Goal: Task Accomplishment & Management: Use online tool/utility

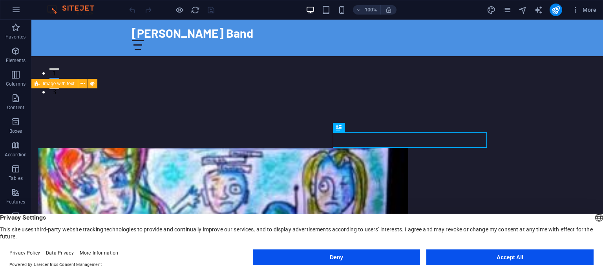
click at [477, 259] on button "Accept All" at bounding box center [509, 257] width 167 height 16
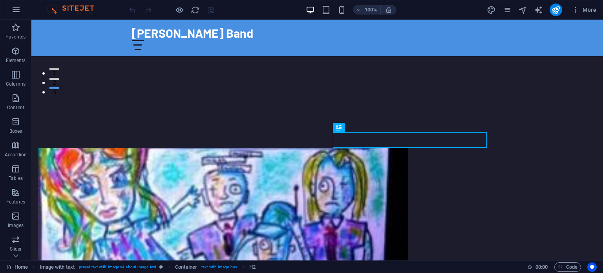
click at [13, 9] on icon "button" at bounding box center [15, 9] width 9 height 9
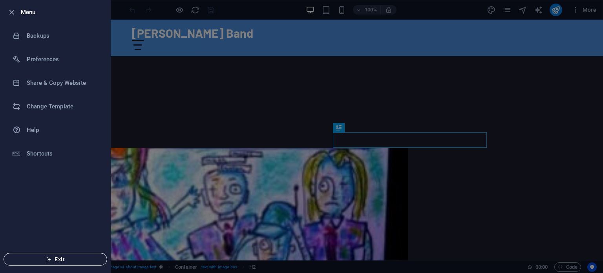
click at [48, 256] on span "Exit" at bounding box center [55, 259] width 90 height 6
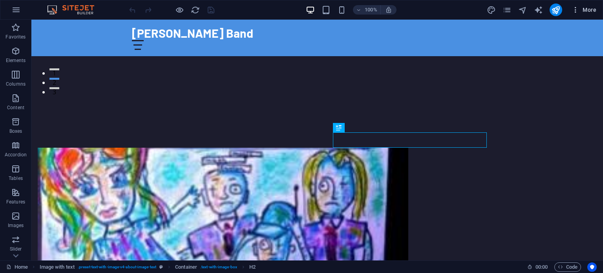
click at [575, 12] on icon "button" at bounding box center [575, 10] width 8 height 8
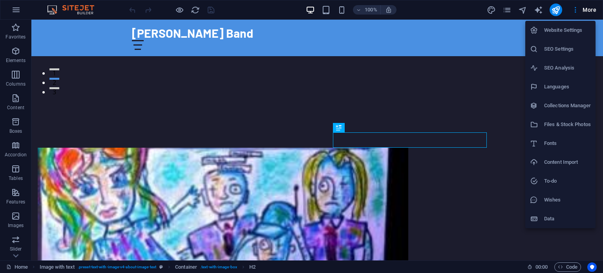
click at [554, 10] on div at bounding box center [301, 136] width 603 height 273
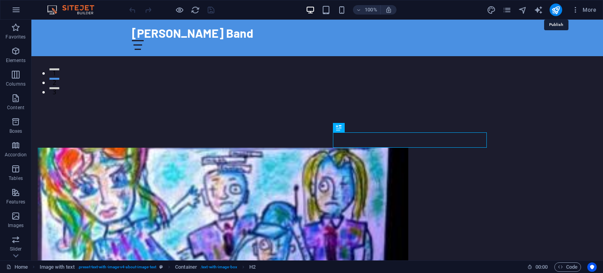
click at [554, 10] on icon "publish" at bounding box center [555, 9] width 9 height 9
